Goal: Transaction & Acquisition: Subscribe to service/newsletter

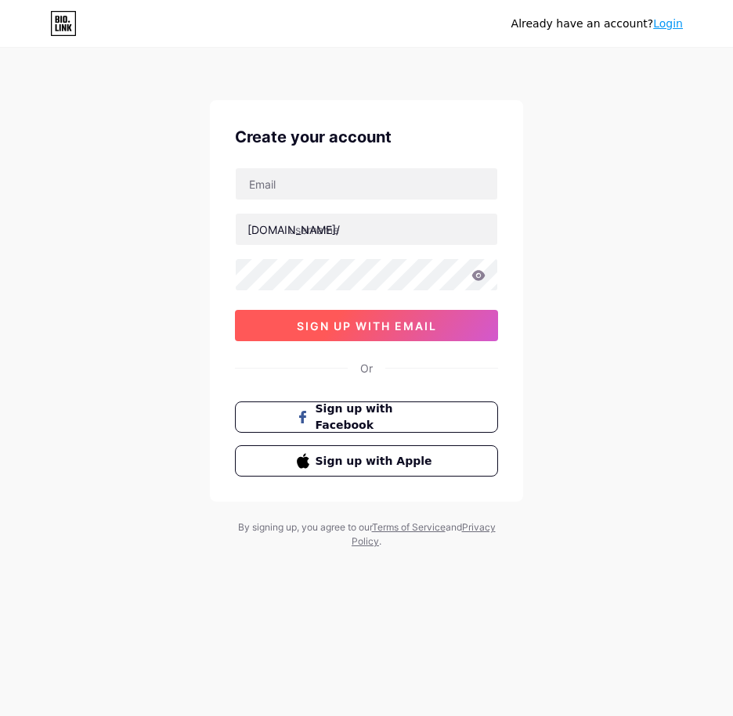
drag, startPoint x: 375, startPoint y: 331, endPoint x: 384, endPoint y: 320, distance: 14.4
click at [384, 320] on span "sign up with email" at bounding box center [367, 325] width 140 height 13
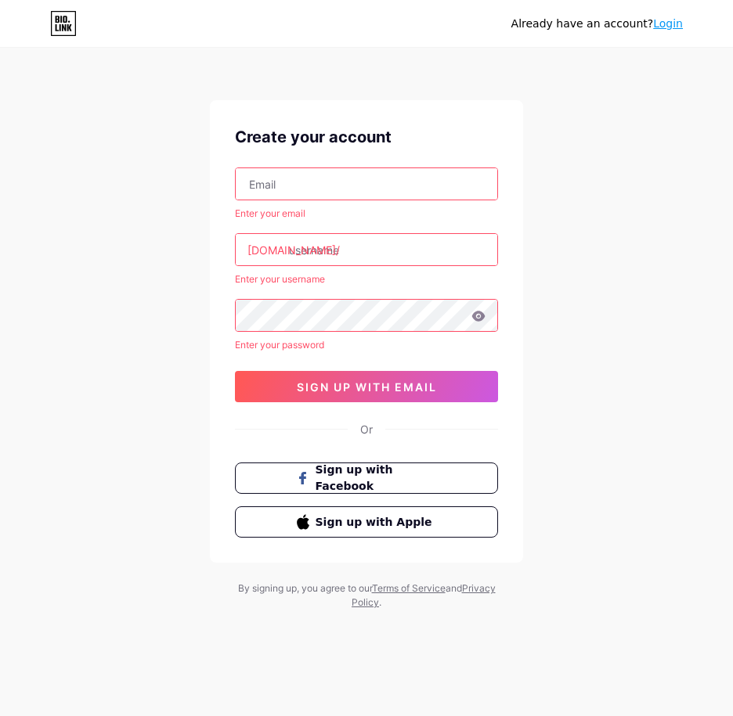
click at [320, 185] on input "text" at bounding box center [367, 183] width 262 height 31
paste input "[EMAIL_ADDRESS][DOMAIN_NAME]"
type input "[EMAIL_ADDRESS][DOMAIN_NAME]"
click at [290, 236] on input "text" at bounding box center [367, 249] width 262 height 31
click at [539, 190] on div "Already have an account? Login Create your account [EMAIL_ADDRESS][DOMAIN_NAME]…" at bounding box center [366, 330] width 733 height 660
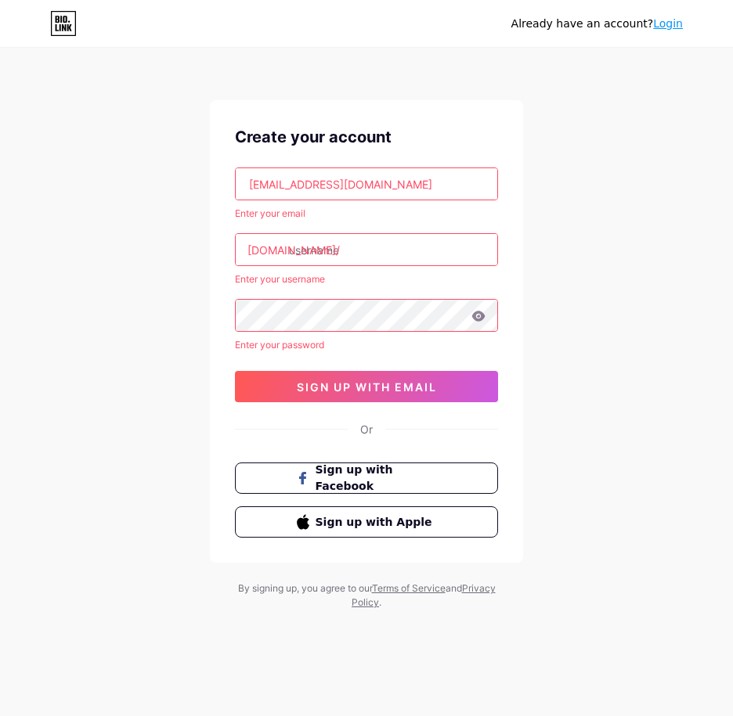
click at [164, 178] on div "Already have an account? Login Create your account [EMAIL_ADDRESS][DOMAIN_NAME]…" at bounding box center [366, 330] width 733 height 660
click at [361, 241] on input "text" at bounding box center [367, 249] width 262 height 31
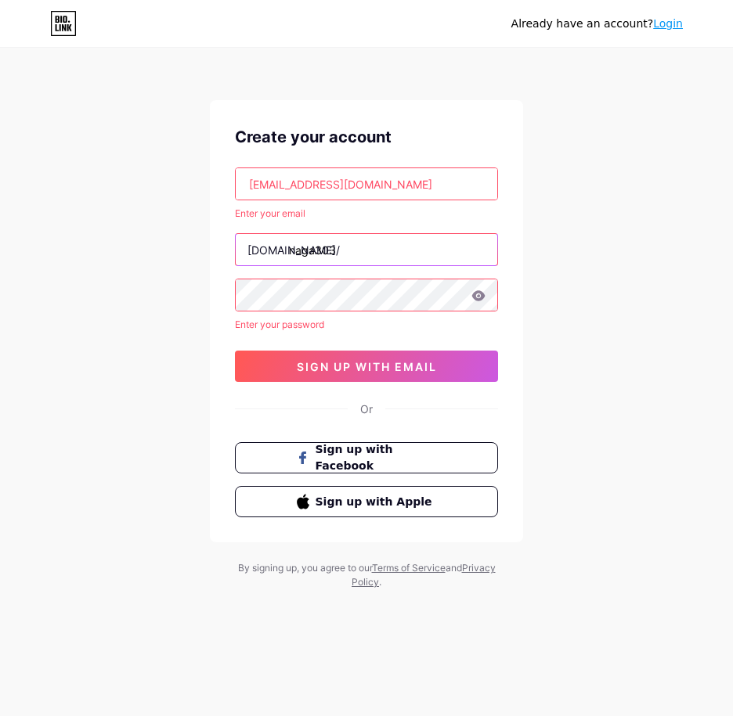
type input "naga303"
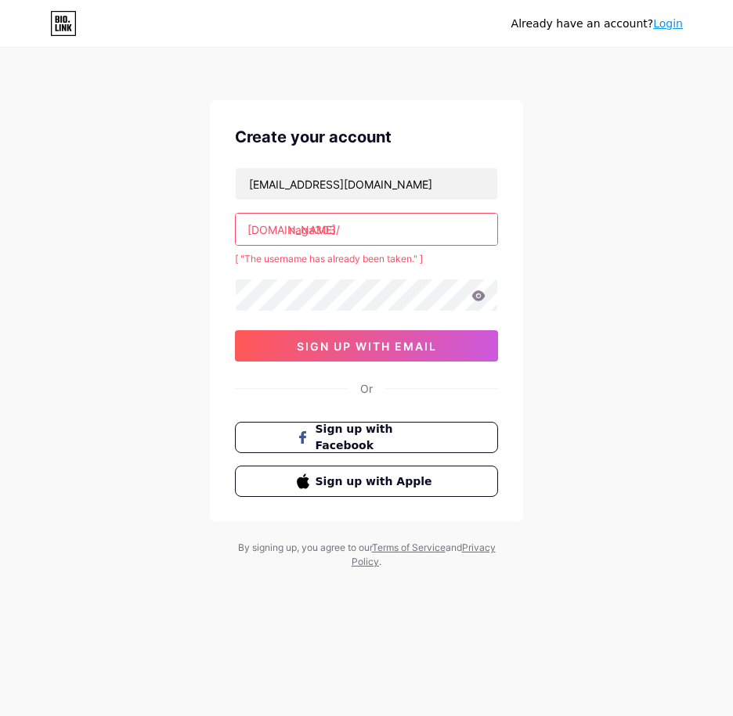
click at [360, 242] on input "naga303" at bounding box center [367, 229] width 262 height 31
click at [336, 272] on div "[EMAIL_ADDRESS][DOMAIN_NAME] [DOMAIN_NAME]/ naga303hoki [ "The username has alr…" at bounding box center [366, 265] width 263 height 194
click at [399, 235] on input "naga303hoki" at bounding box center [367, 229] width 262 height 31
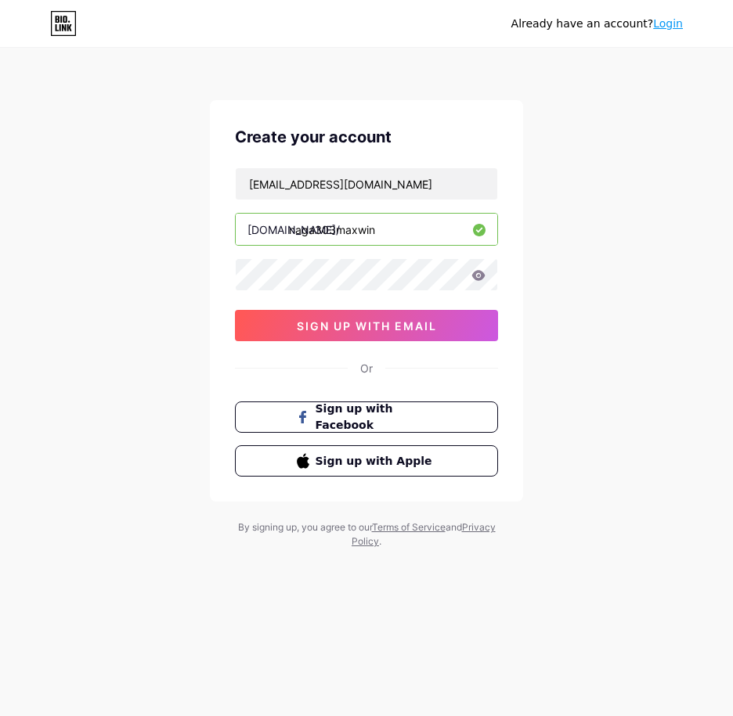
type input "naga303maxwin"
click at [476, 272] on icon at bounding box center [478, 275] width 13 height 10
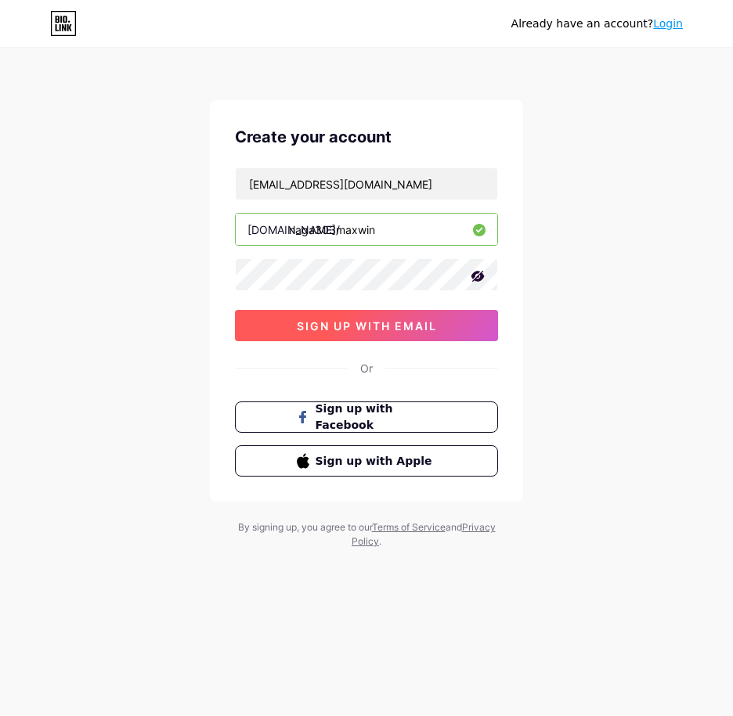
click at [381, 329] on span "sign up with email" at bounding box center [367, 325] width 140 height 13
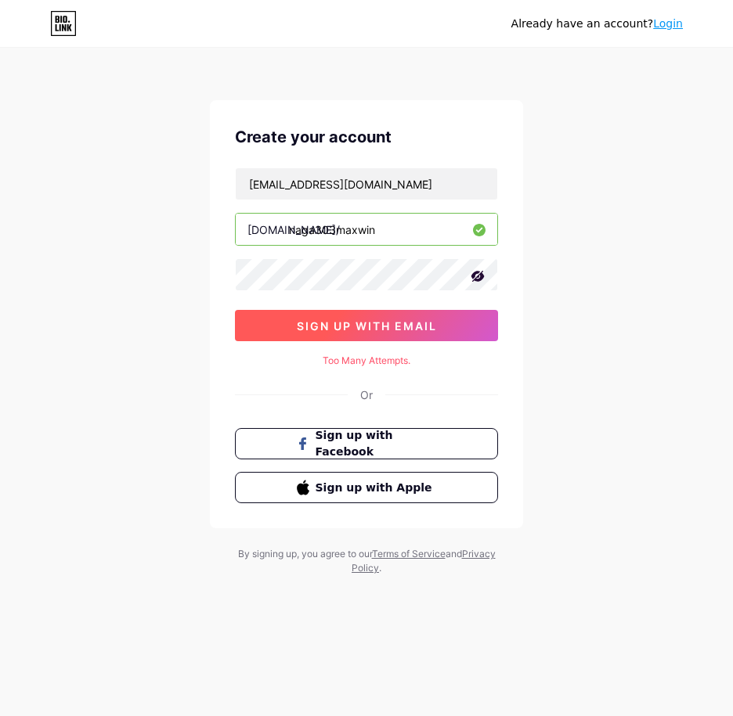
click at [368, 322] on span "sign up with email" at bounding box center [367, 325] width 140 height 13
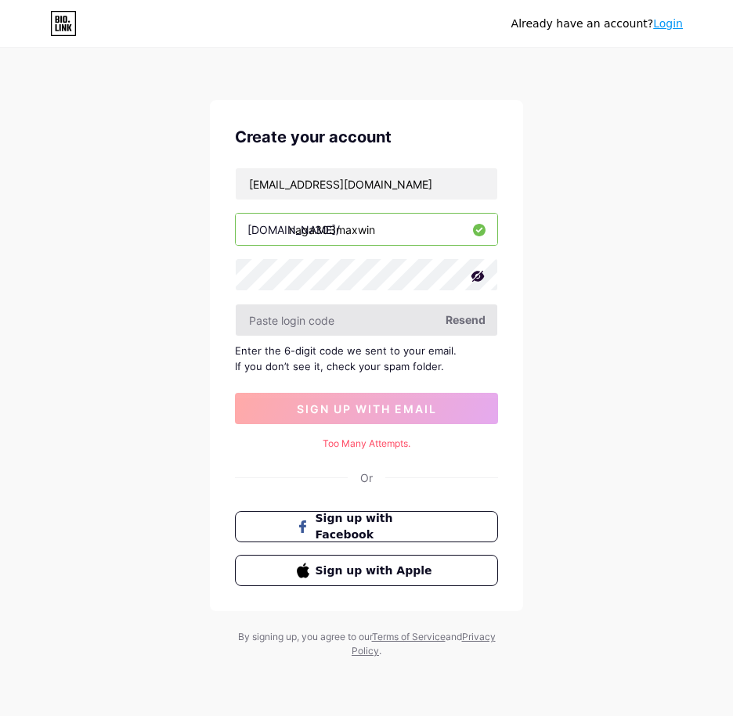
click at [350, 316] on input "text" at bounding box center [367, 320] width 262 height 31
click at [345, 331] on input "text" at bounding box center [367, 320] width 262 height 31
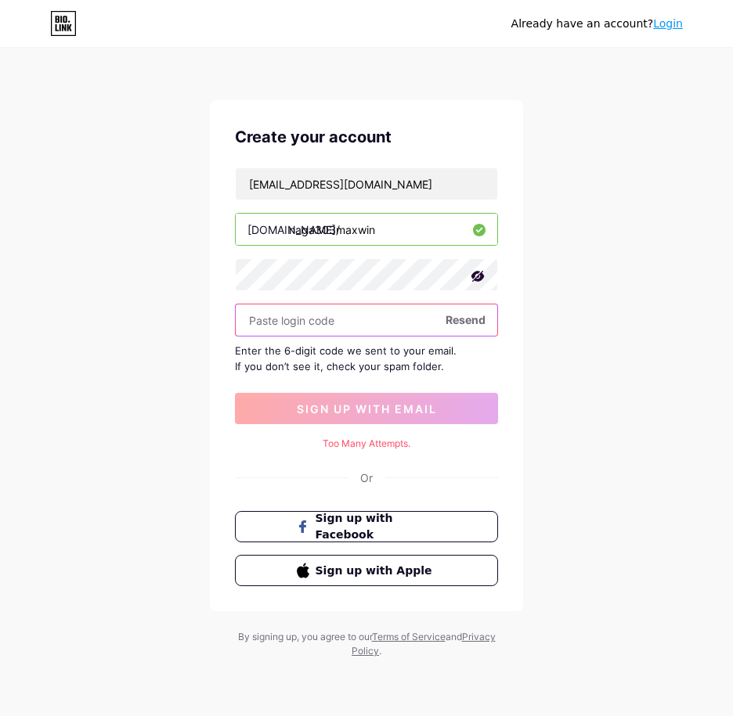
click at [346, 316] on input "text" at bounding box center [367, 320] width 262 height 31
paste input "511751"
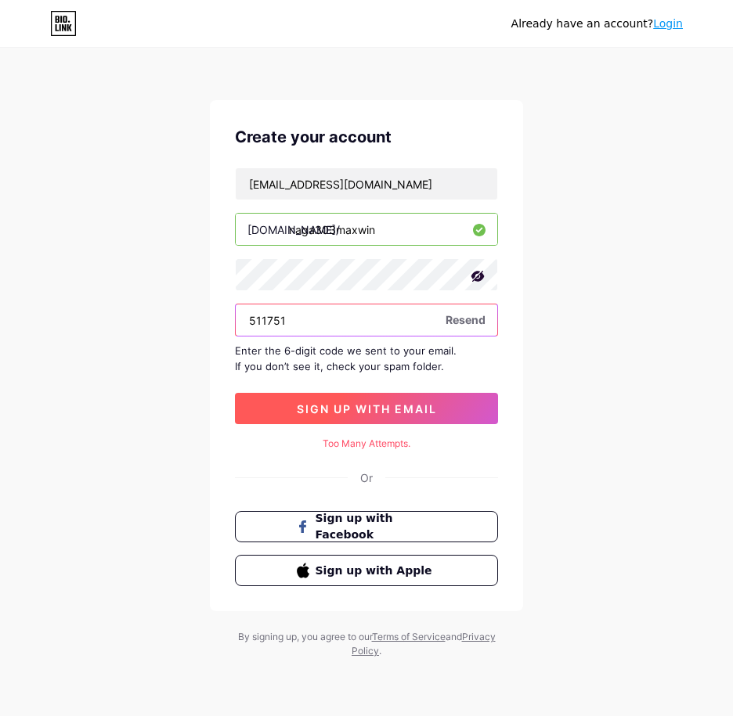
type input "511751"
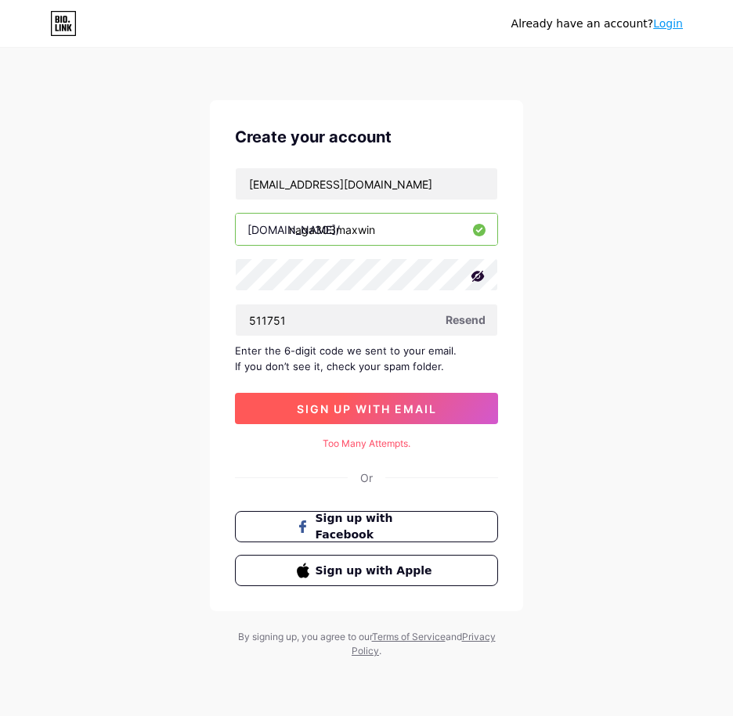
click at [388, 405] on span "sign up with email" at bounding box center [367, 408] width 140 height 13
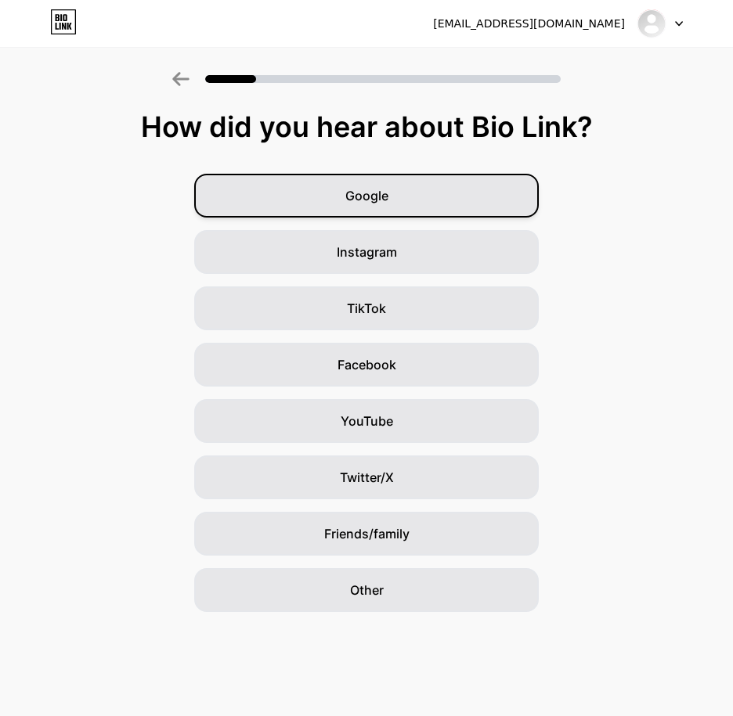
click at [429, 200] on div "Google" at bounding box center [366, 196] width 344 height 44
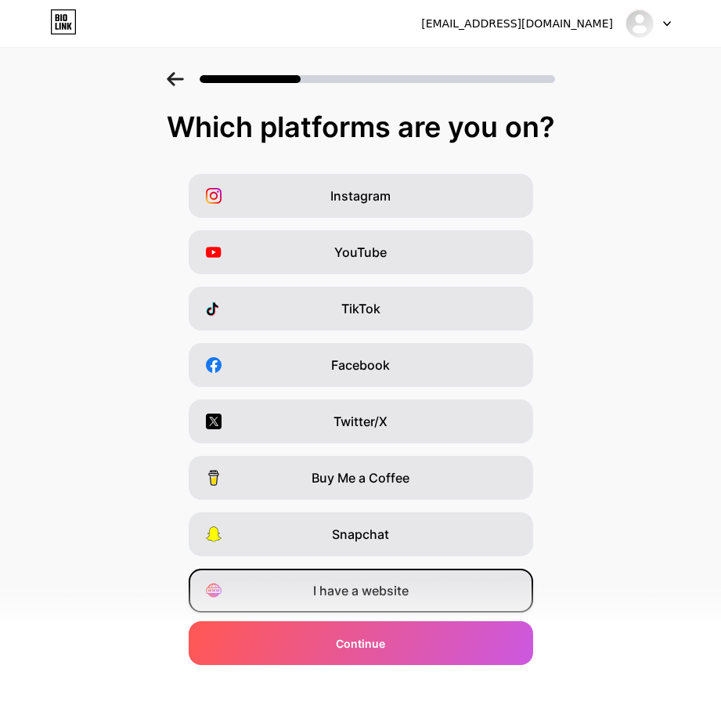
click at [362, 586] on span "I have a website" at bounding box center [361, 590] width 96 height 19
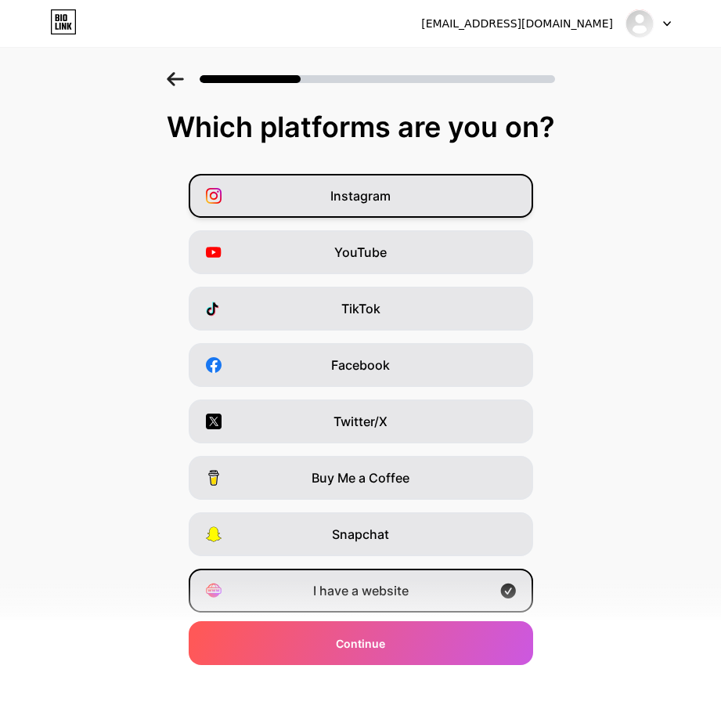
click at [391, 204] on span "Instagram" at bounding box center [360, 195] width 60 height 19
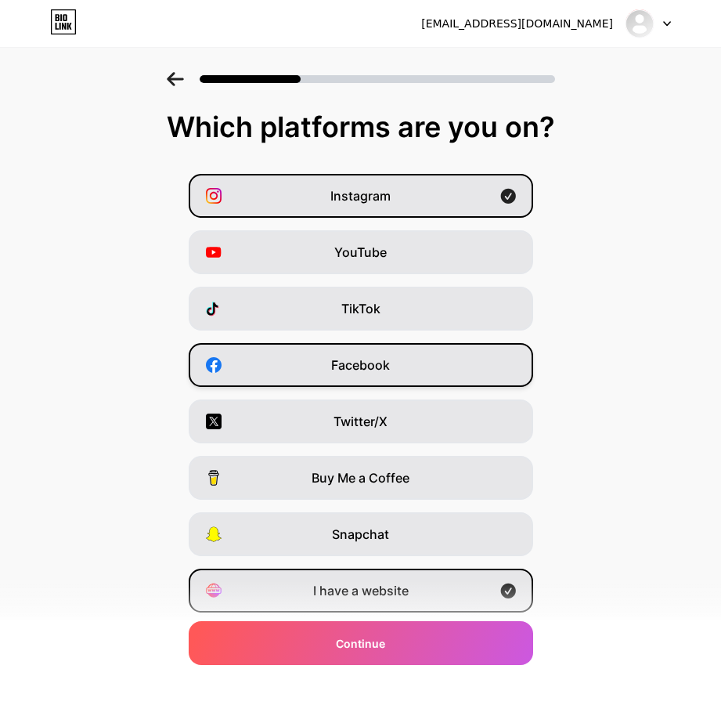
click at [363, 361] on span "Facebook" at bounding box center [360, 364] width 59 height 19
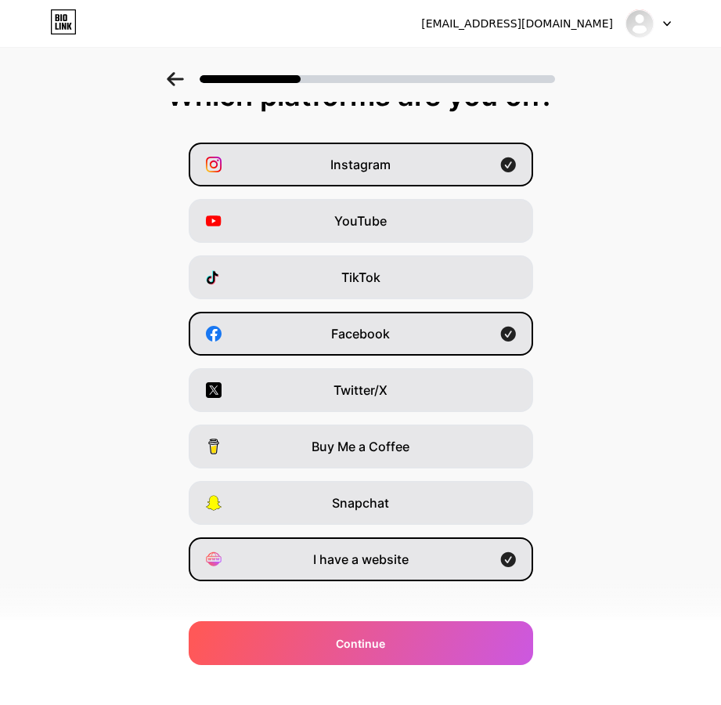
scroll to position [49, 0]
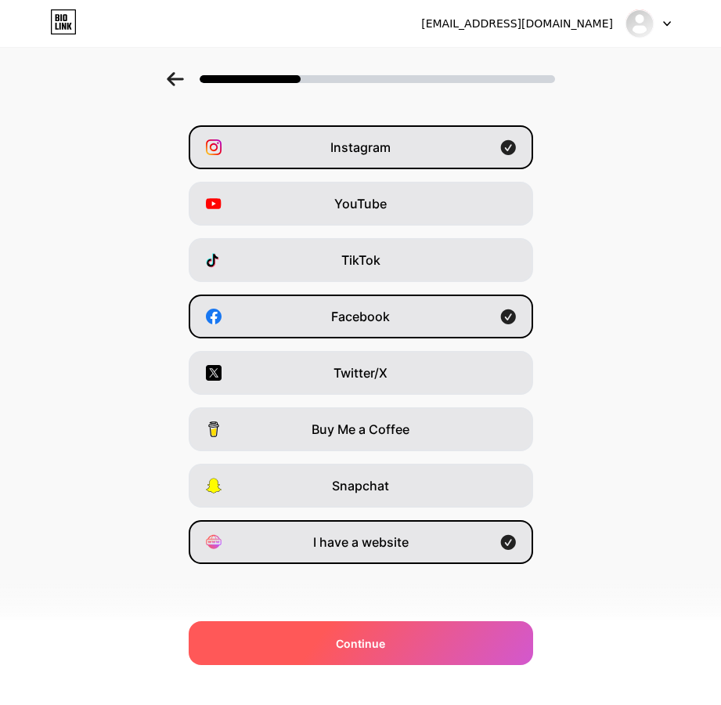
click at [377, 633] on div "Continue" at bounding box center [361, 643] width 344 height 44
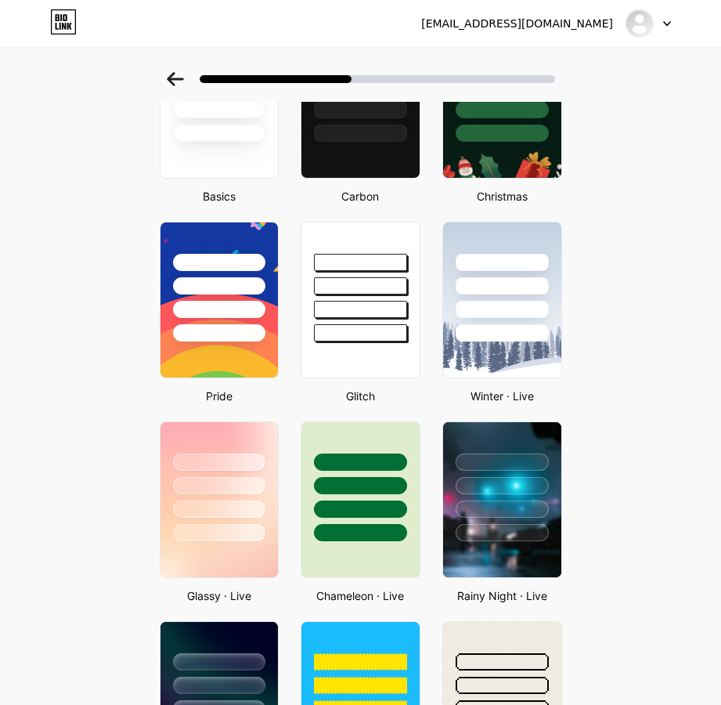
scroll to position [0, 0]
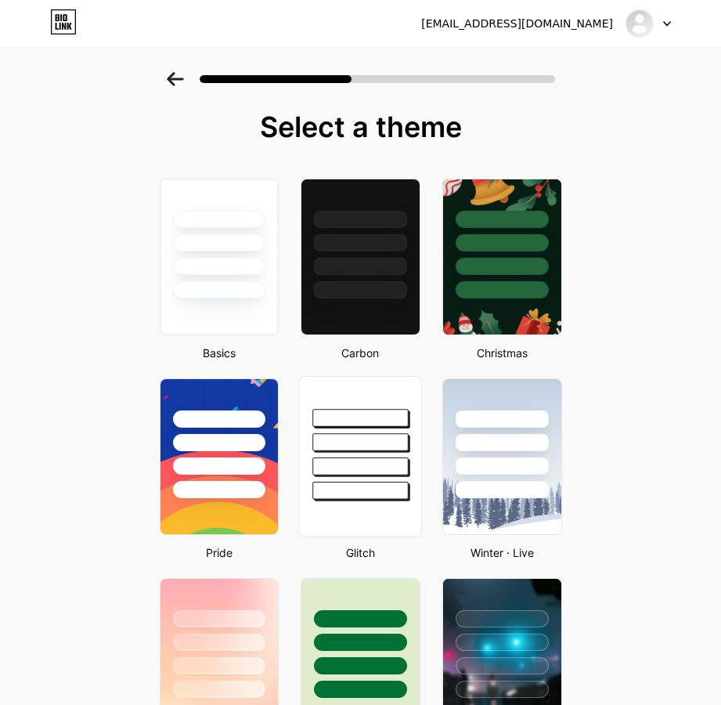
click at [375, 438] on div at bounding box center [360, 442] width 96 height 18
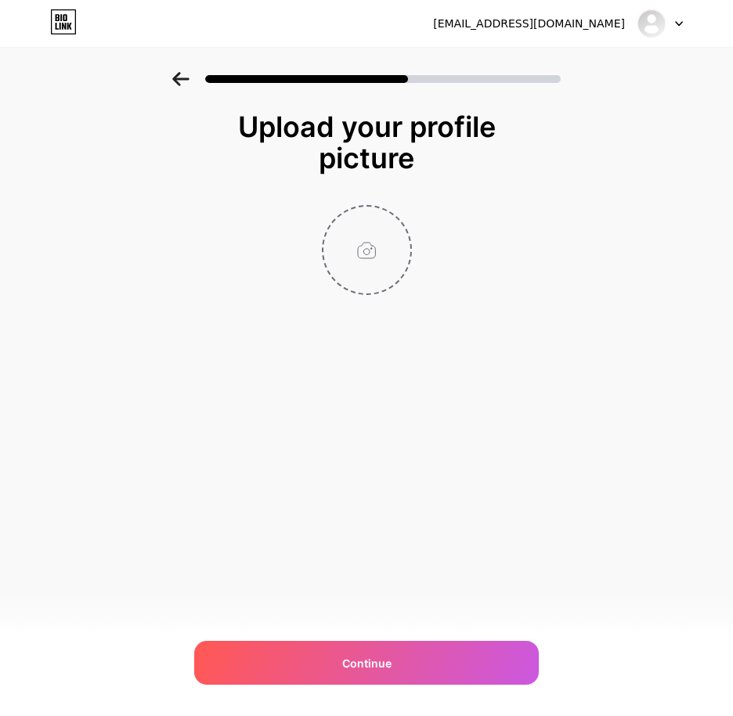
click at [359, 252] on input "file" at bounding box center [366, 250] width 87 height 87
type input "C:\fakepath\photo_2023-05-05_13-59-32.jpg"
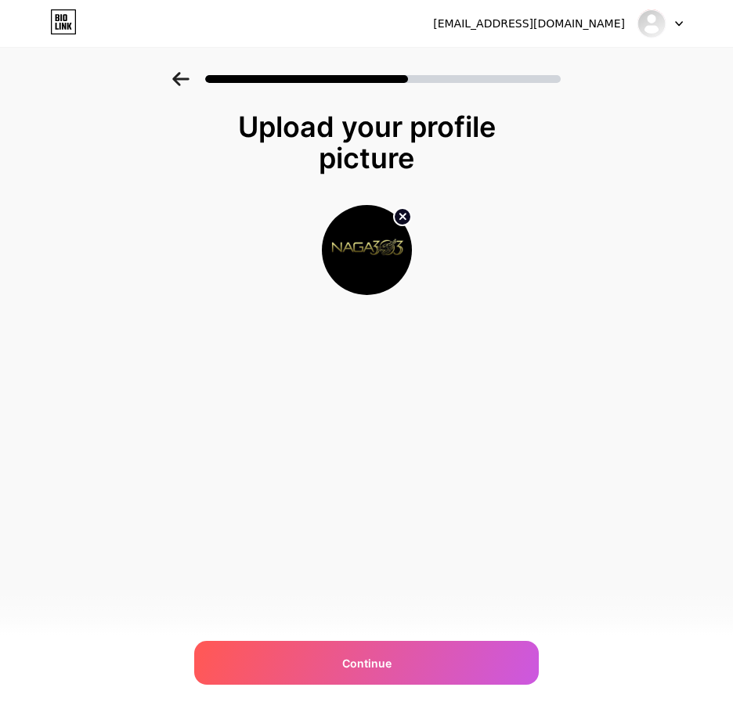
click at [516, 27] on div "[EMAIL_ADDRESS][DOMAIN_NAME]" at bounding box center [529, 24] width 192 height 16
copy div "[EMAIL_ADDRESS][DOMAIN_NAME] Logout"
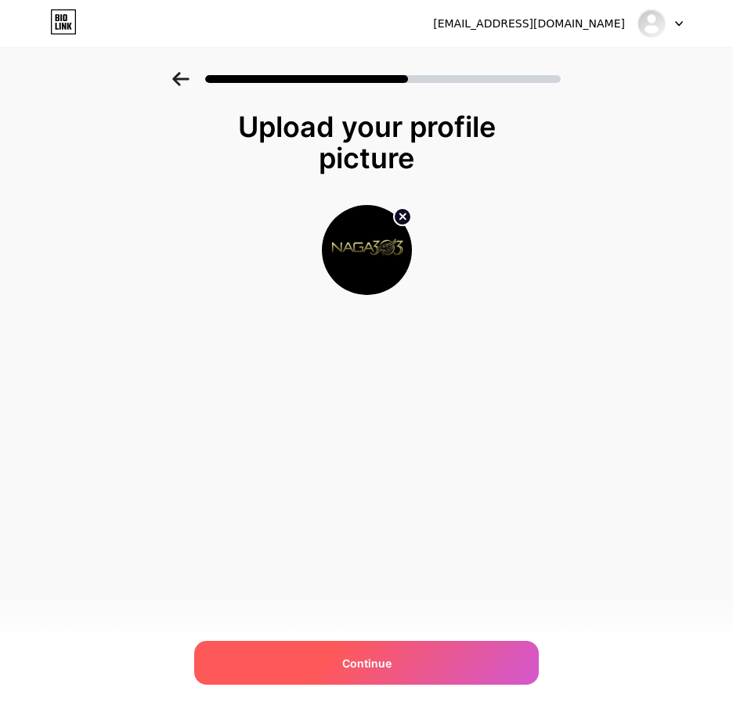
click at [410, 648] on div "Continue" at bounding box center [366, 663] width 344 height 44
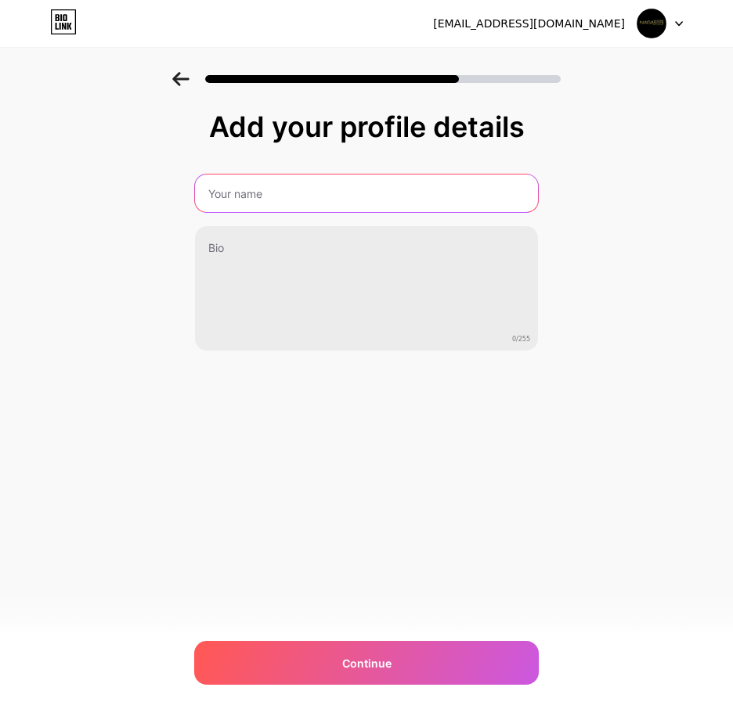
click at [257, 209] on input "text" at bounding box center [366, 194] width 343 height 38
click at [287, 186] on input "text" at bounding box center [366, 194] width 346 height 38
type input "NAGA303 OFFICIAL"
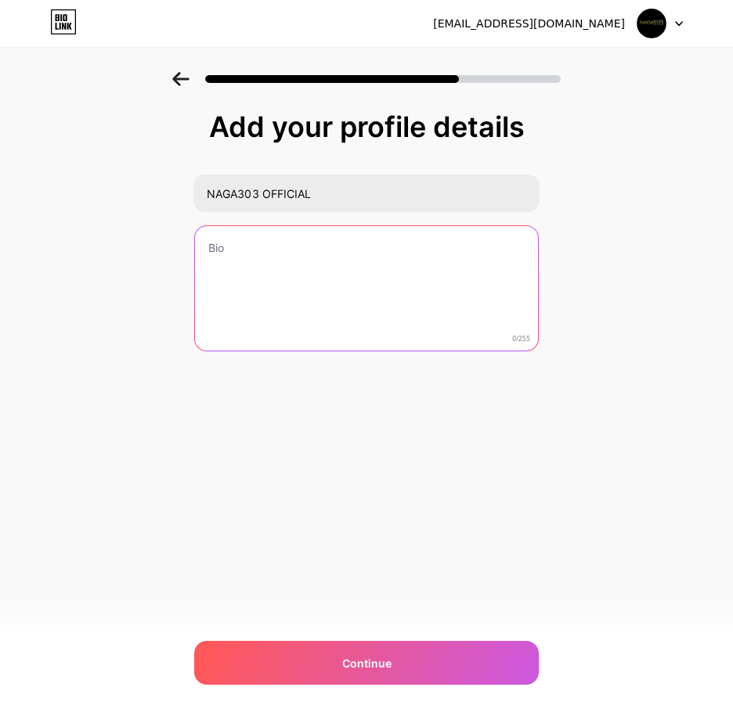
click at [264, 262] on textarea at bounding box center [366, 289] width 343 height 126
paste textarea "NAGA303 SITUS TOGEL ONLINE"
click at [407, 257] on textarea "NAGA303 SITUS TOGEL ONLINE" at bounding box center [366, 289] width 346 height 128
paste textarea "TERBAIK TERPERCAYA & TERBESAR DIINDONESIA"
click at [280, 261] on textarea "NAGA303 SITUS TOGEL ONLINE TERBAIK TERPERCAYA & TERBESAR DIINDONESIA" at bounding box center [366, 289] width 346 height 128
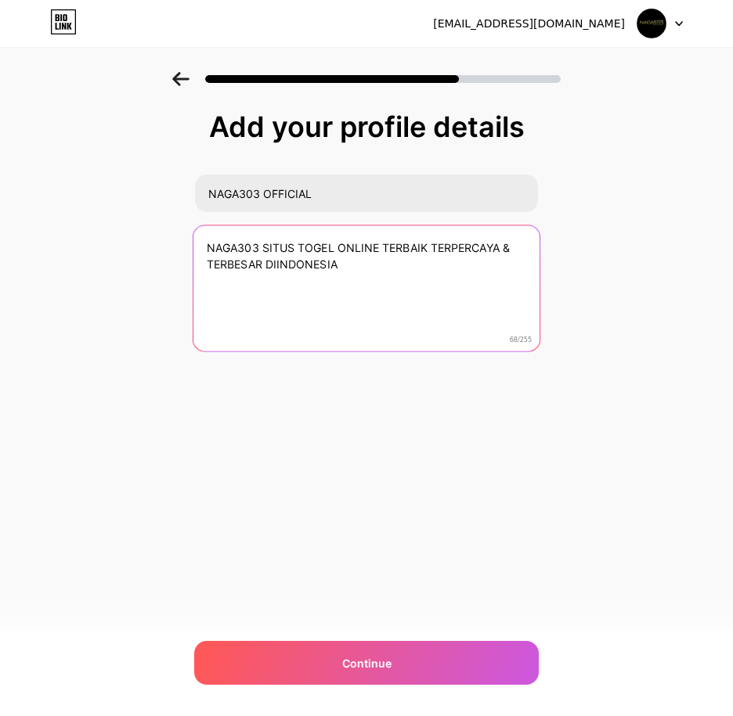
click at [278, 261] on textarea "NAGA303 SITUS TOGEL ONLINE TERBAIK TERPERCAYA & TERBESAR DIINDONESIA" at bounding box center [366, 289] width 346 height 128
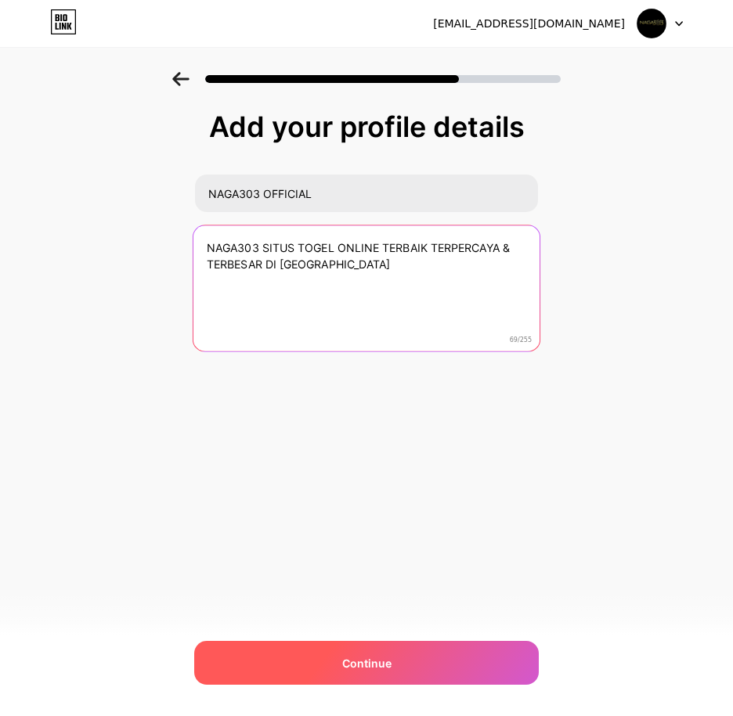
type textarea "NAGA303 SITUS TOGEL ONLINE TERBAIK TERPERCAYA & TERBESAR DI [GEOGRAPHIC_DATA]"
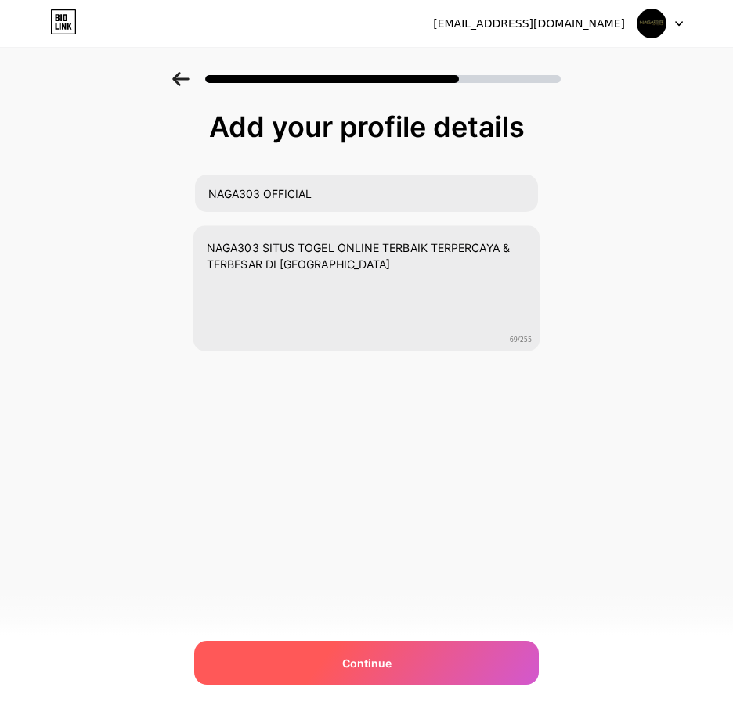
click at [376, 652] on div "Continue" at bounding box center [366, 663] width 344 height 44
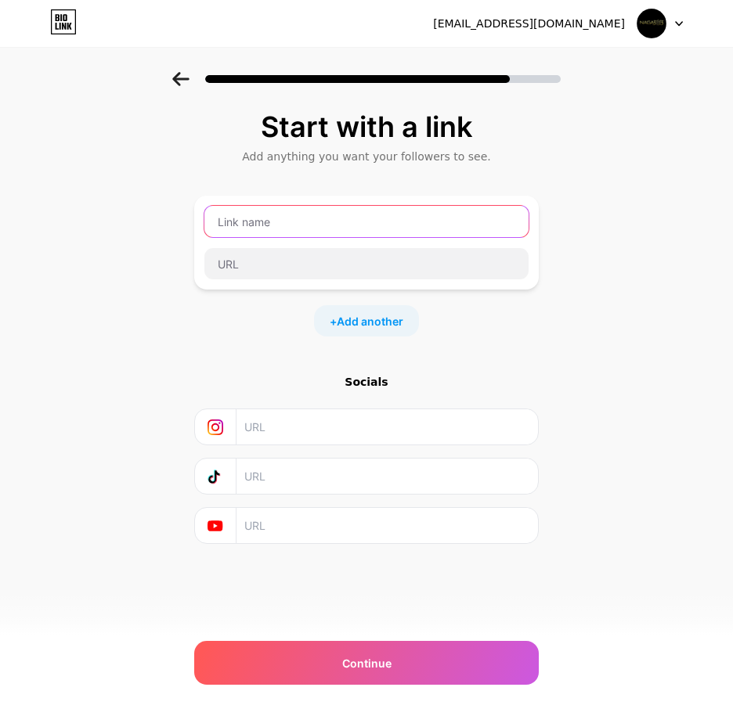
click at [282, 229] on input "text" at bounding box center [366, 221] width 324 height 31
type input "NAGA303 LOGIN"
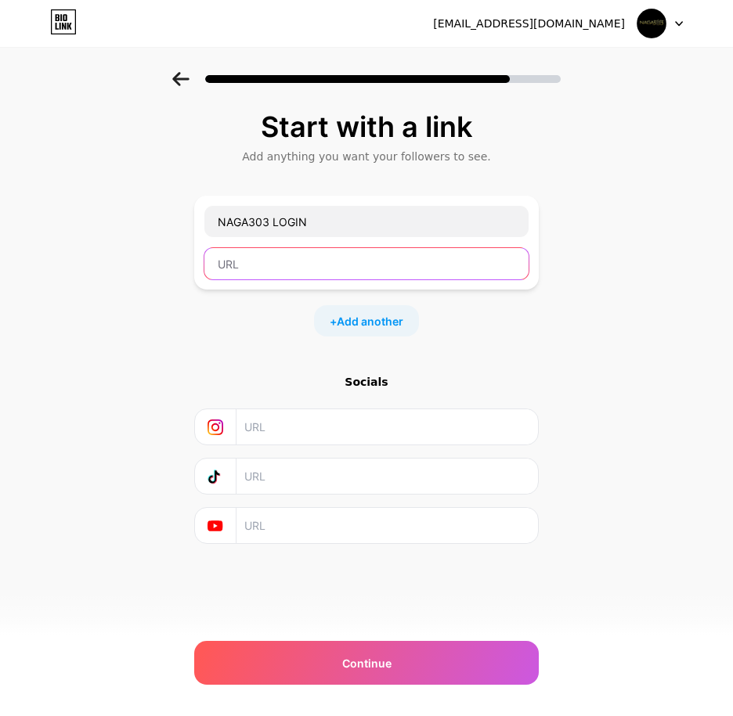
click at [247, 274] on input "text" at bounding box center [366, 263] width 324 height 31
click at [250, 262] on input "text" at bounding box center [366, 263] width 324 height 31
click at [280, 265] on input "text" at bounding box center [366, 263] width 324 height 31
click at [307, 259] on input "text" at bounding box center [366, 263] width 324 height 31
click at [353, 271] on input "text" at bounding box center [366, 263] width 324 height 31
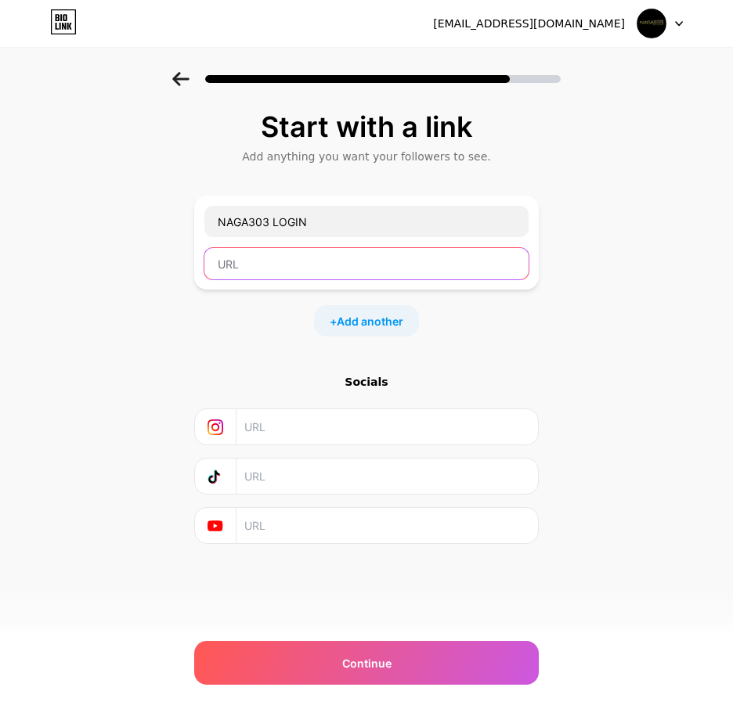
click at [292, 262] on input "text" at bounding box center [366, 263] width 324 height 31
paste input "[URL][PERSON_NAME][DOMAIN_NAME][PERSON_NAME]"
type input "[URL][PERSON_NAME][DOMAIN_NAME][PERSON_NAME]"
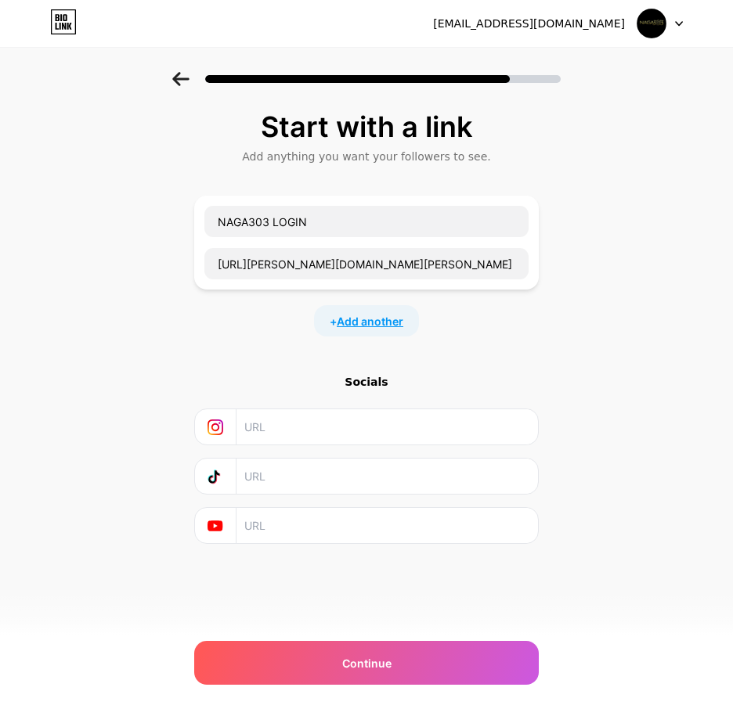
click at [381, 319] on span "Add another" at bounding box center [370, 321] width 67 height 16
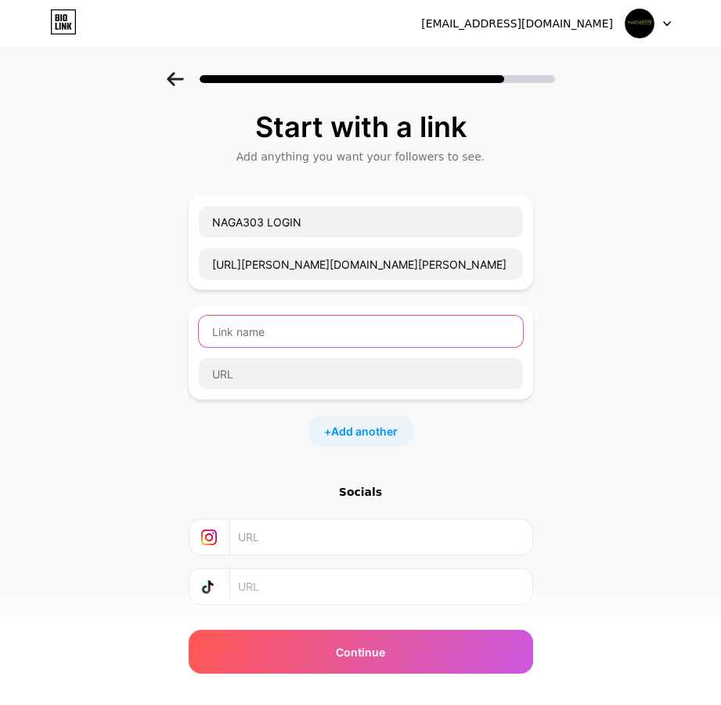
click at [329, 337] on input "text" at bounding box center [361, 331] width 324 height 31
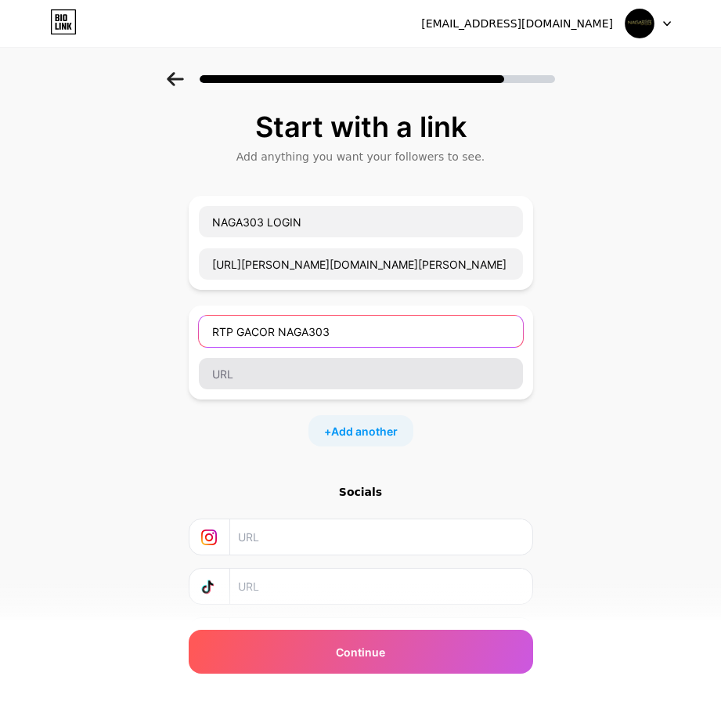
type input "RTP GACOR NAGA303"
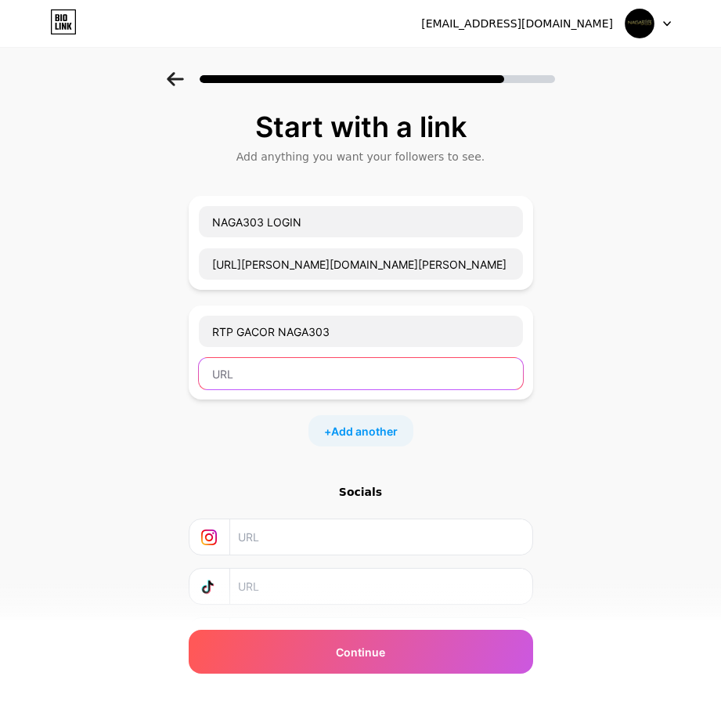
click at [305, 378] on input "text" at bounding box center [361, 373] width 324 height 31
click at [269, 376] on input "text" at bounding box center [361, 373] width 324 height 31
paste input "[URL][PERSON_NAME][DOMAIN_NAME]"
type input "[URL][PERSON_NAME][DOMAIN_NAME]"
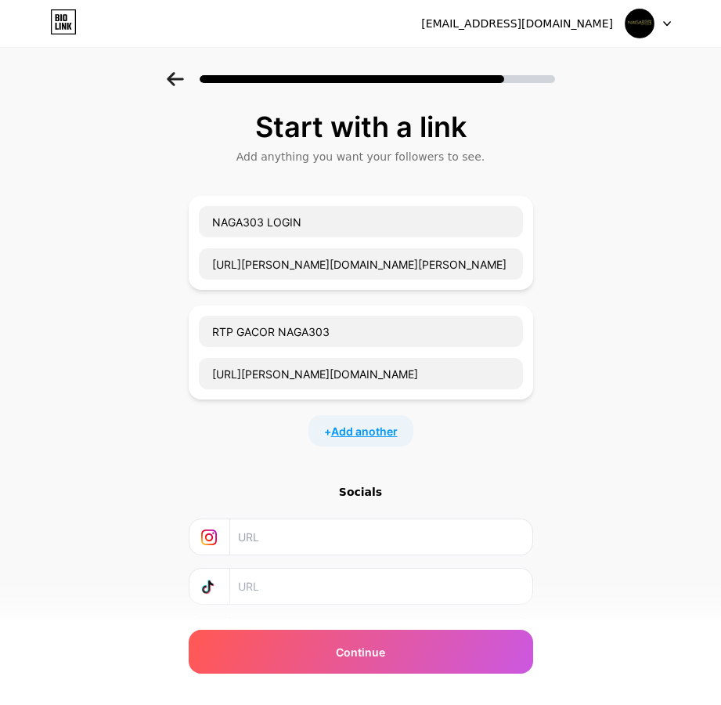
click at [358, 431] on span "Add another" at bounding box center [364, 431] width 67 height 16
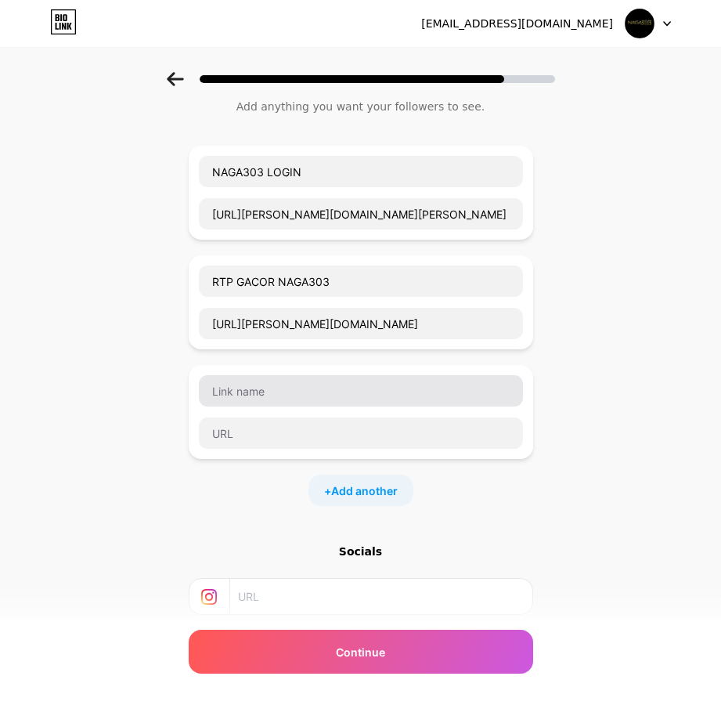
scroll to position [78, 0]
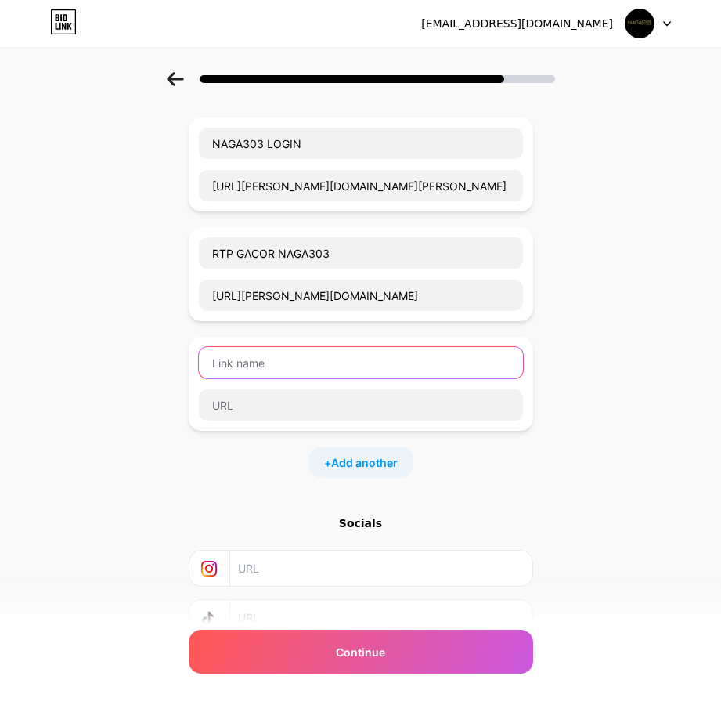
click at [323, 362] on input "text" at bounding box center [361, 362] width 324 height 31
click at [303, 362] on input "text" at bounding box center [361, 362] width 324 height 31
type input "LINK"
click at [287, 372] on input "text" at bounding box center [361, 362] width 324 height 31
type input "PREDIKSI GACOR NAGA303"
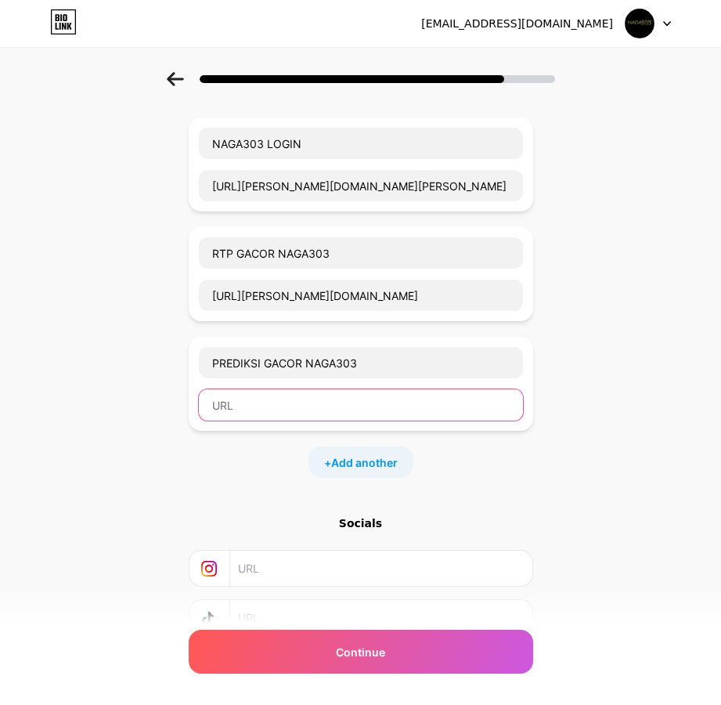
click at [283, 413] on input "text" at bounding box center [361, 404] width 324 height 31
paste input "[URL][PERSON_NAME][DOMAIN_NAME]"
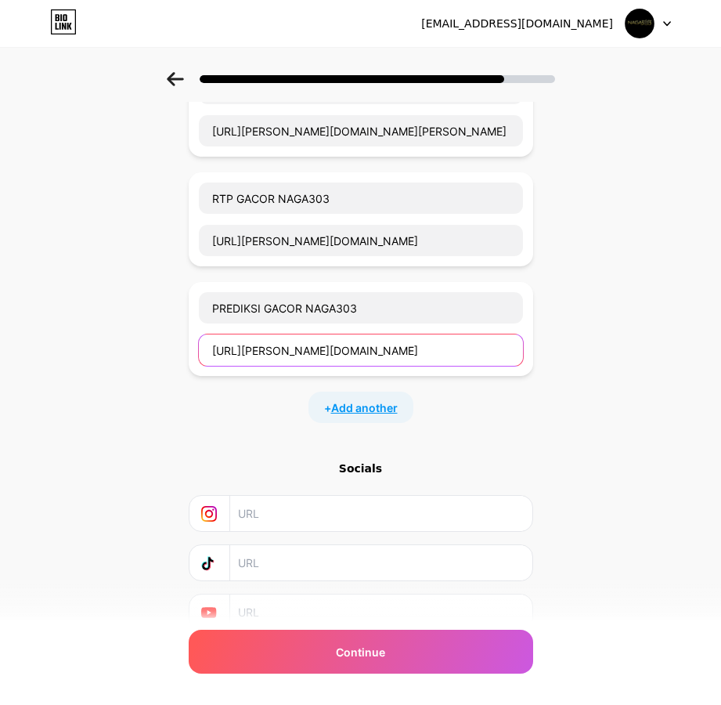
scroll to position [200, 0]
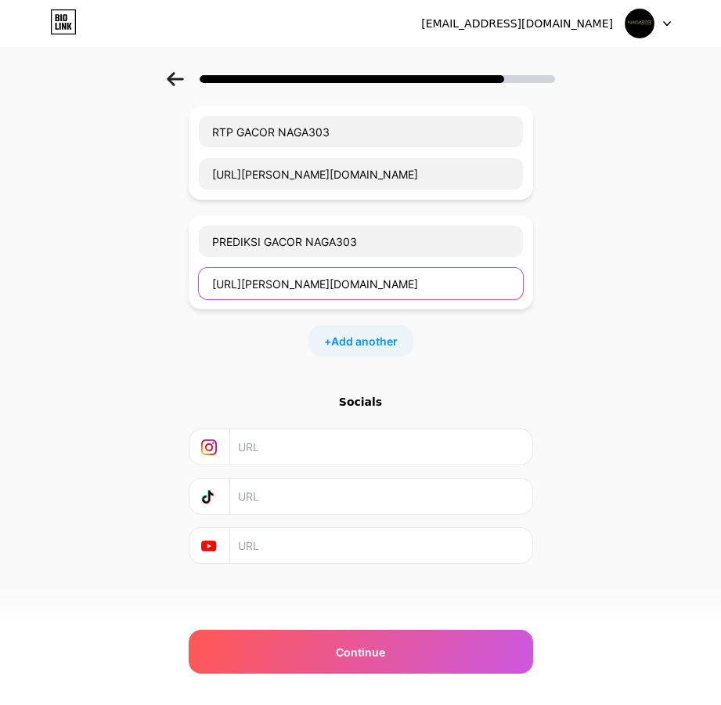
type input "[URL][PERSON_NAME][DOMAIN_NAME]"
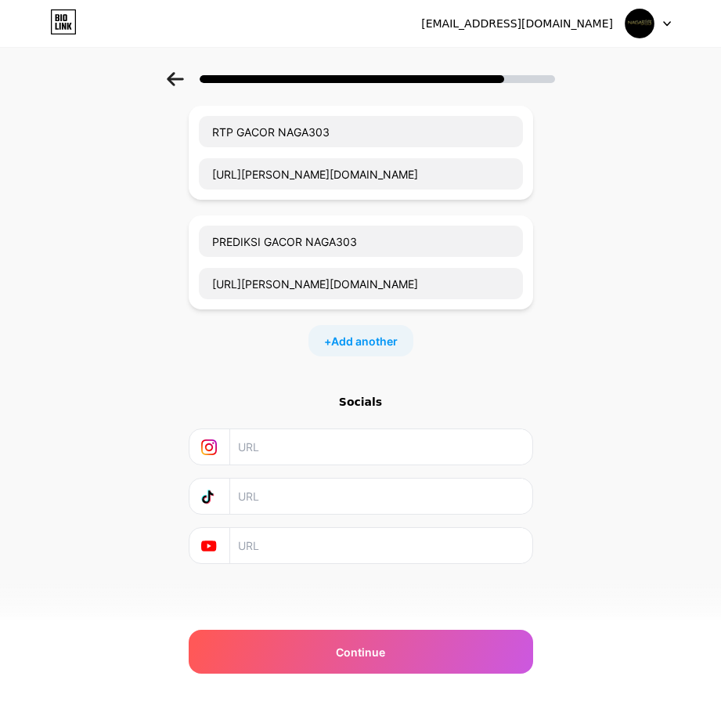
click at [363, 453] on input "text" at bounding box center [380, 446] width 284 height 35
click at [287, 457] on input "text" at bounding box center [380, 446] width 284 height 35
paste input "[URL][DOMAIN_NAME][DOMAIN_NAME]"
type input "[URL][DOMAIN_NAME][DOMAIN_NAME]"
click at [276, 492] on input "text" at bounding box center [380, 495] width 284 height 35
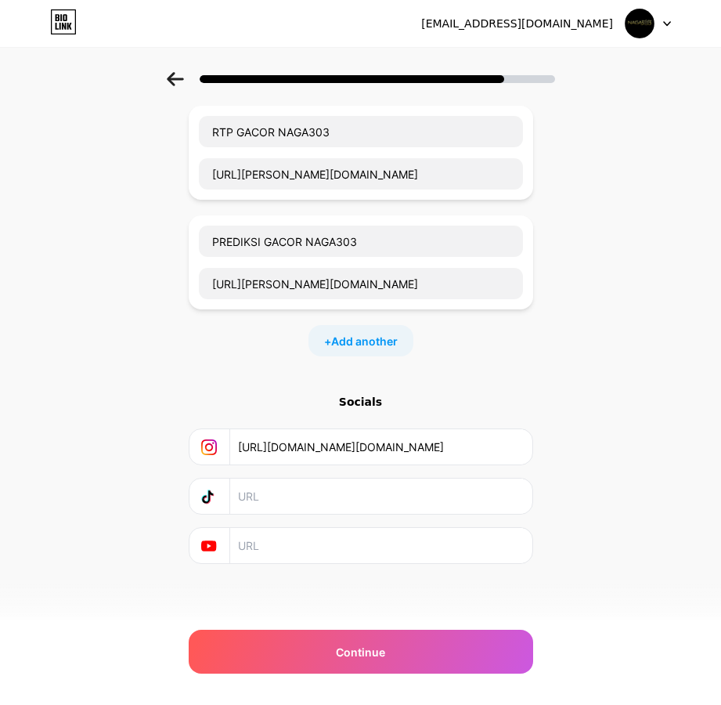
click at [300, 546] on input "text" at bounding box center [380, 545] width 284 height 35
click at [312, 528] on input "text" at bounding box center [380, 545] width 284 height 35
paste input "[URL][DOMAIN_NAME]"
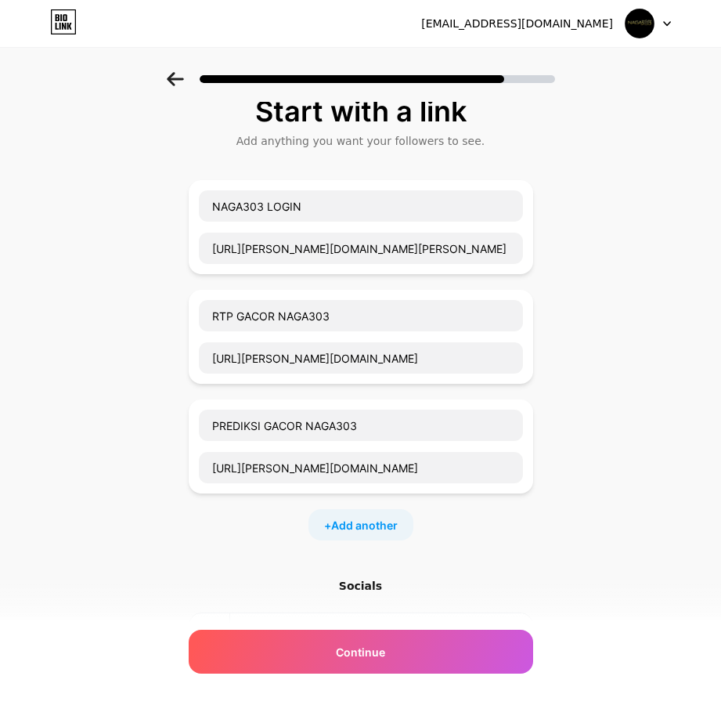
scroll to position [0, 0]
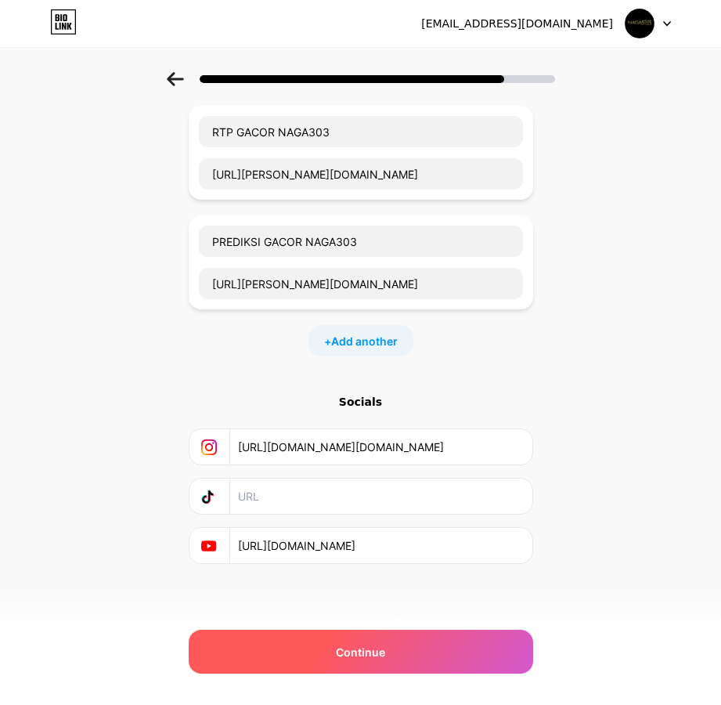
type input "[URL][DOMAIN_NAME]"
click at [425, 654] on div "Continue" at bounding box center [361, 651] width 344 height 44
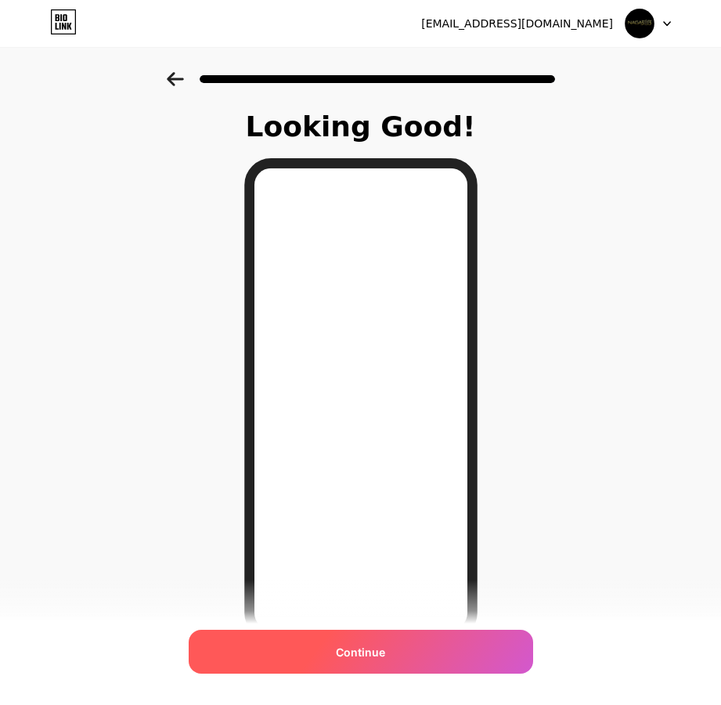
click at [424, 634] on div "Continue" at bounding box center [361, 651] width 344 height 44
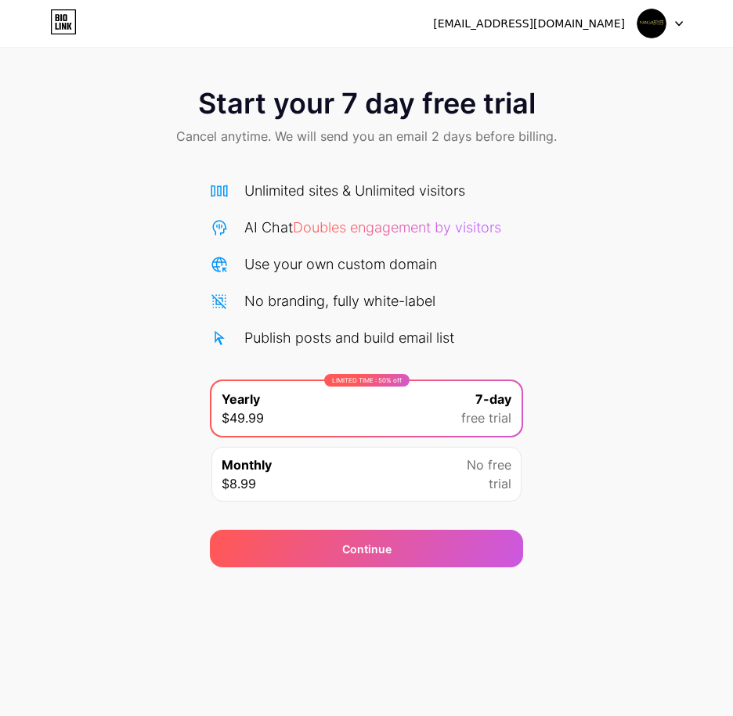
click at [420, 481] on div "Monthly $8.99 No free trial" at bounding box center [366, 474] width 310 height 55
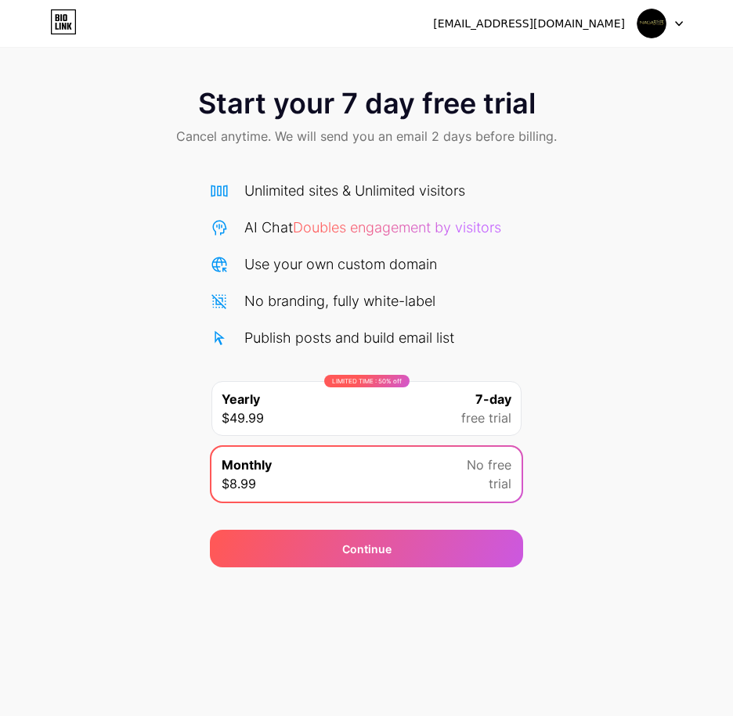
click at [522, 191] on div "Unlimited sites & Unlimited visitors" at bounding box center [366, 190] width 313 height 21
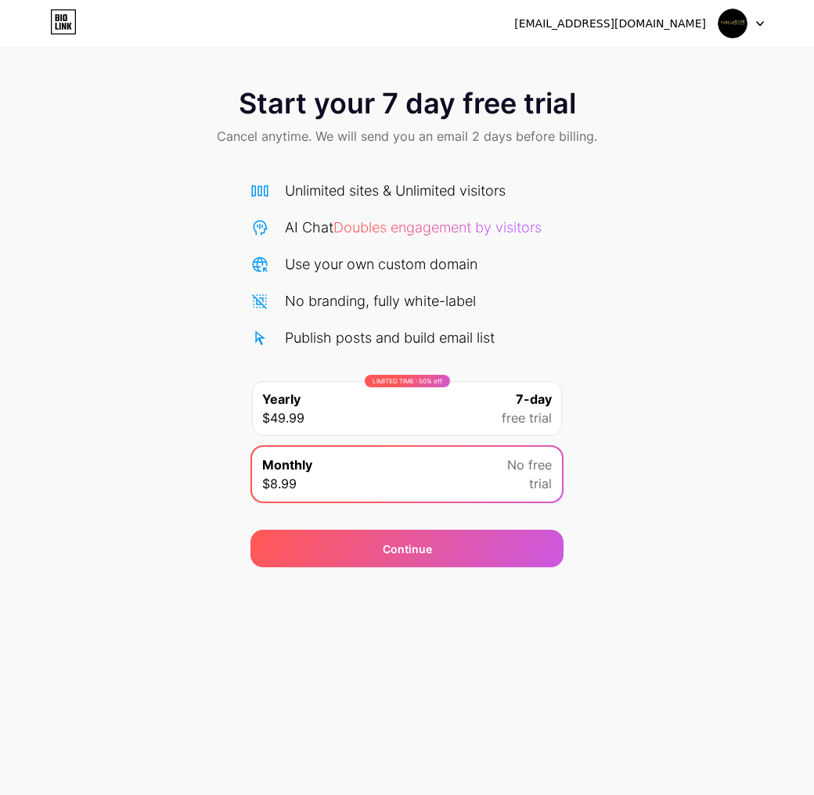
click at [593, 323] on div "Start your 7 day free trial Cancel anytime. We will send you an email 2 days be…" at bounding box center [407, 320] width 814 height 496
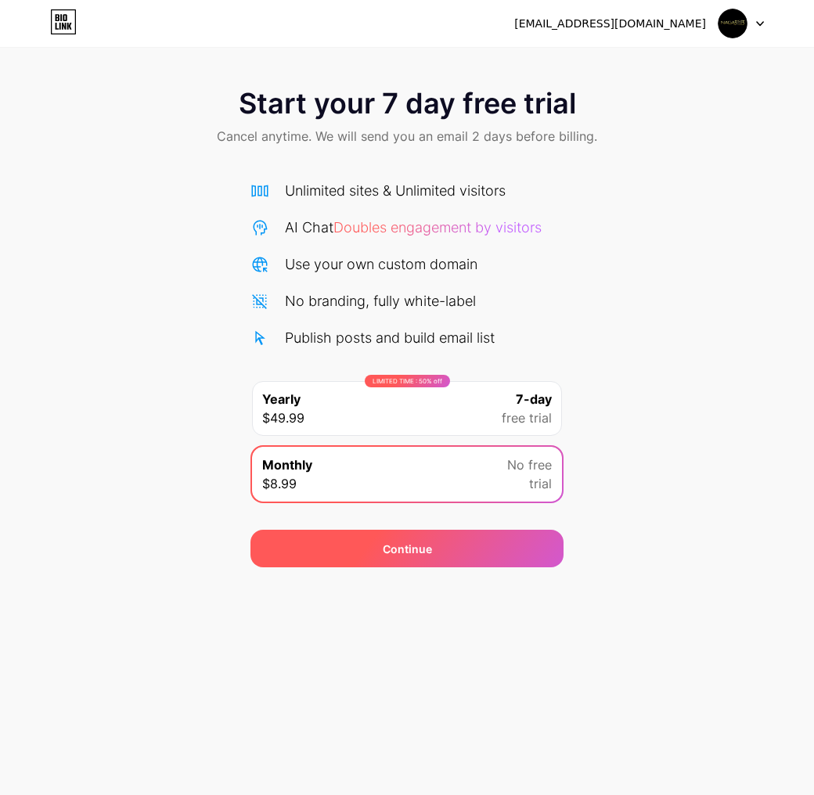
click at [455, 543] on div "Continue" at bounding box center [407, 549] width 313 height 38
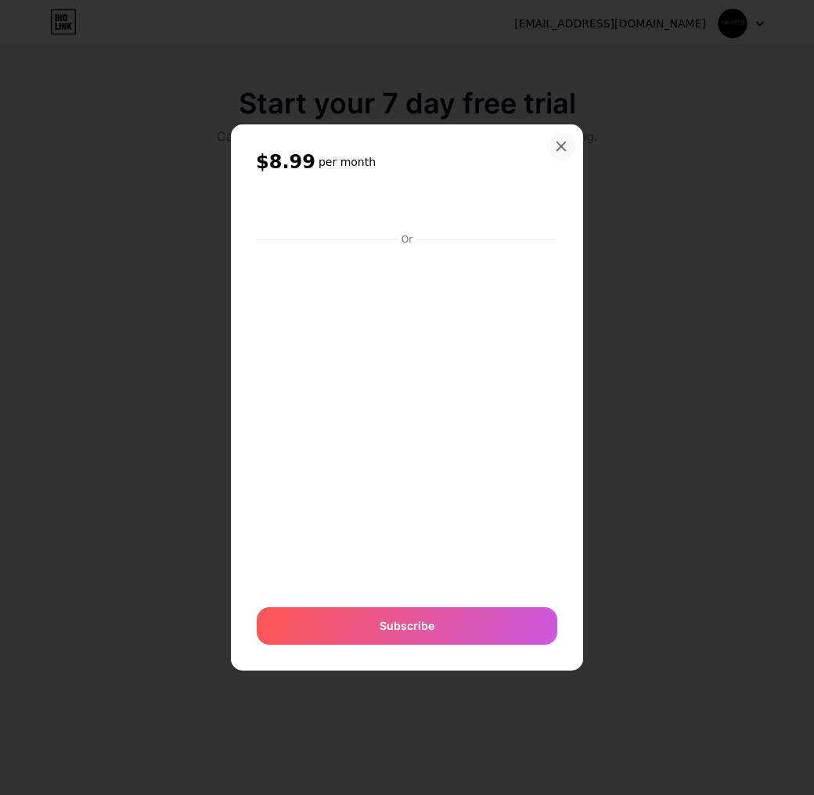
click at [559, 135] on div at bounding box center [561, 146] width 28 height 28
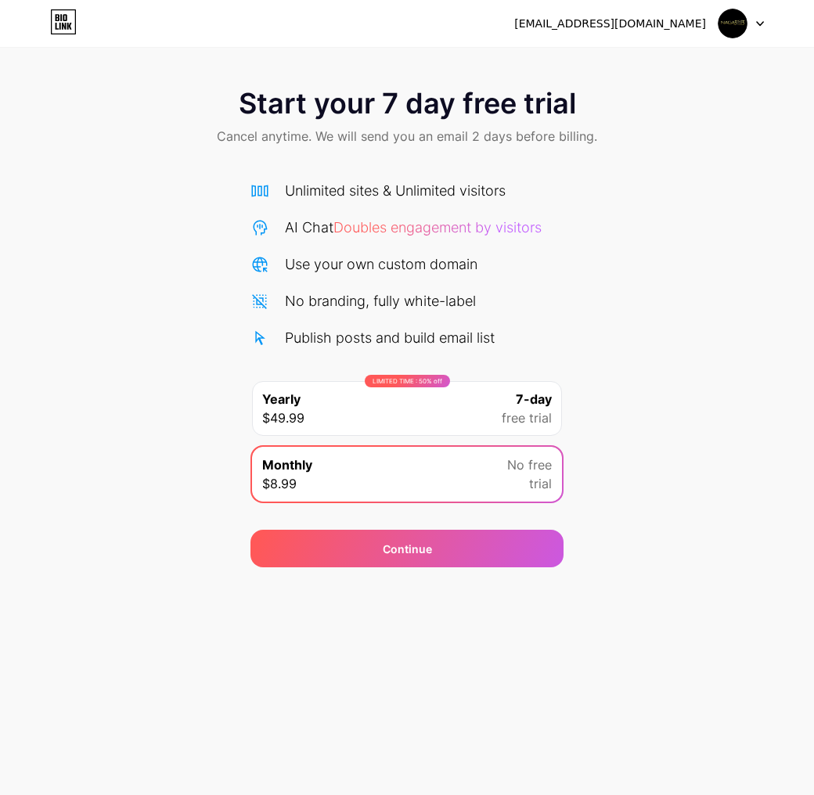
click at [732, 17] on span at bounding box center [733, 24] width 30 height 30
click at [157, 63] on div "Start your 7 day free trial Cancel anytime. We will send you an email 2 days be…" at bounding box center [407, 284] width 814 height 568
click at [75, 27] on icon at bounding box center [64, 22] width 24 height 24
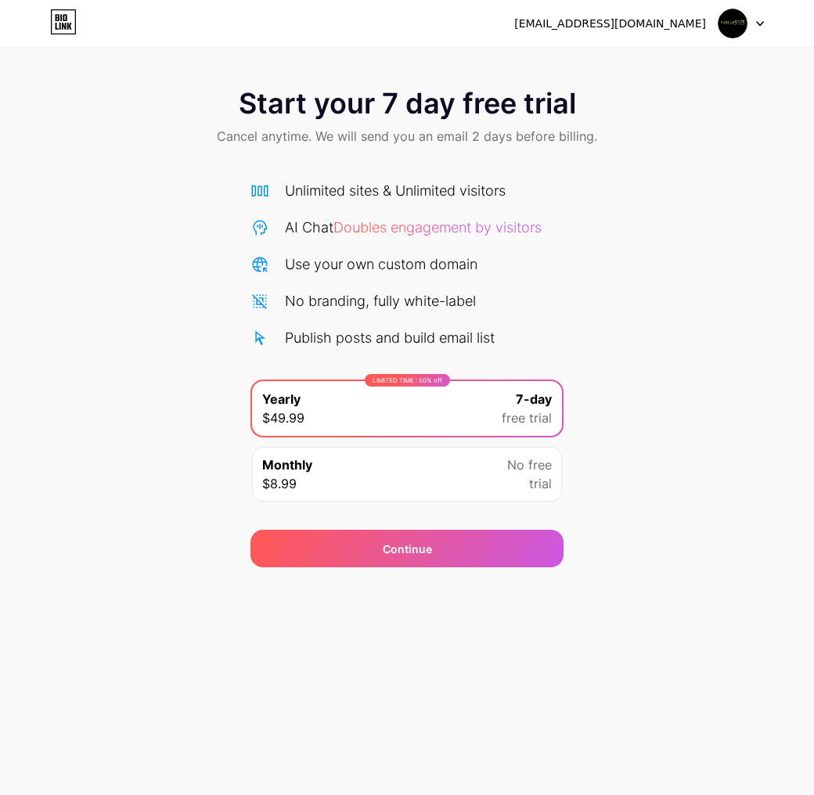
click at [192, 22] on div "[EMAIL_ADDRESS][DOMAIN_NAME] Logout" at bounding box center [407, 23] width 814 height 28
